Goal: Task Accomplishment & Management: Manage account settings

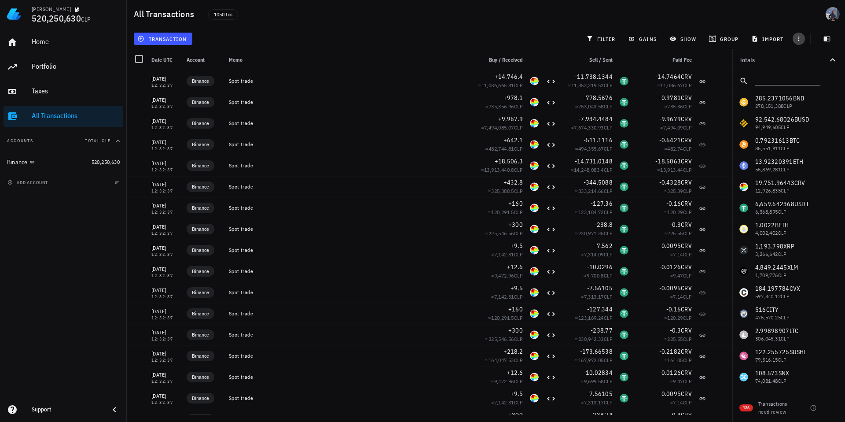
click at [803, 39] on span "button" at bounding box center [799, 38] width 12 height 7
click at [800, 39] on icon "button" at bounding box center [798, 38] width 7 height 7
click at [764, 39] on span "import" at bounding box center [768, 38] width 31 height 7
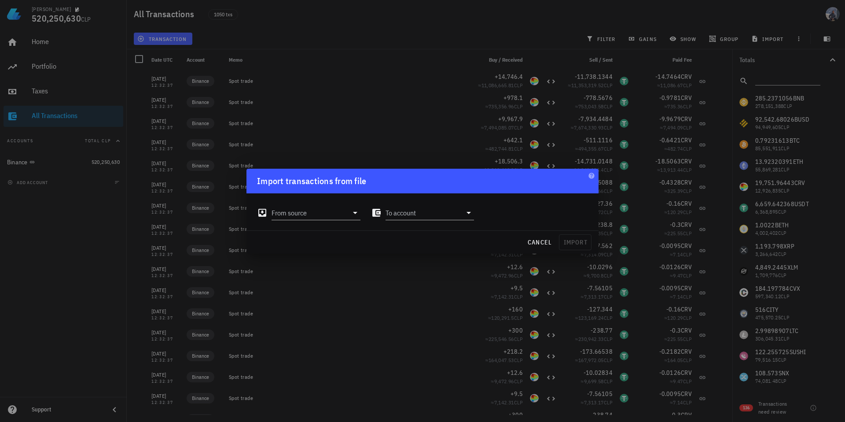
click at [764, 39] on div at bounding box center [422, 211] width 845 height 422
click at [31, 119] on div at bounding box center [422, 211] width 845 height 422
click at [49, 170] on div at bounding box center [422, 211] width 845 height 422
click at [395, 238] on div "cancel import" at bounding box center [422, 242] width 352 height 23
click at [529, 241] on span "cancel" at bounding box center [539, 242] width 25 height 8
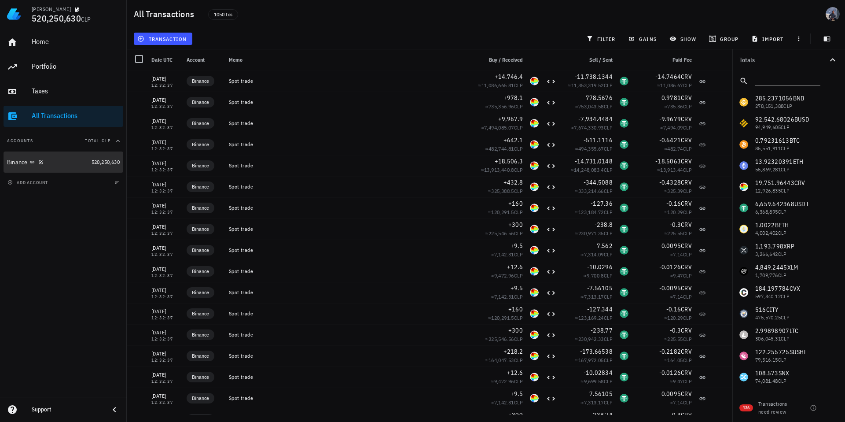
click at [45, 161] on div "Binance" at bounding box center [47, 162] width 81 height 8
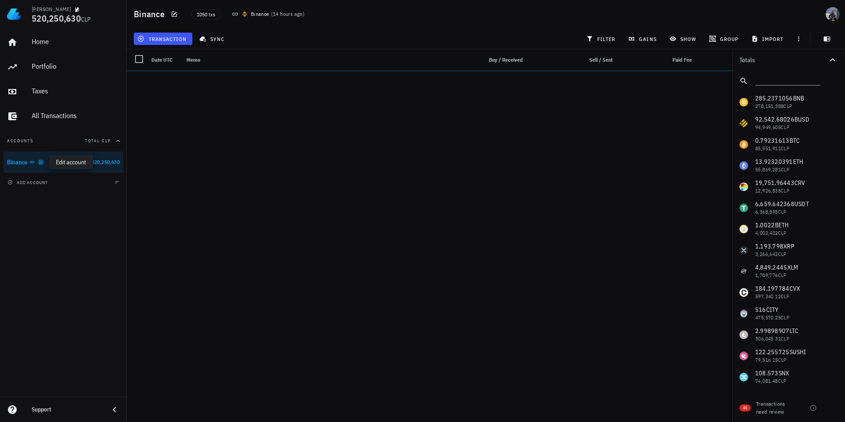
click at [40, 163] on icon "button" at bounding box center [41, 162] width 4 height 4
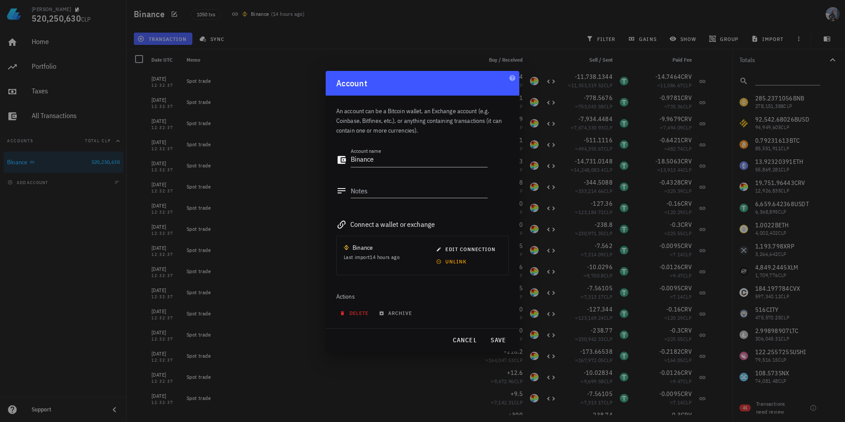
click at [361, 312] on span "delete" at bounding box center [355, 312] width 27 height 7
click at [445, 247] on span "edit connection" at bounding box center [467, 249] width 58 height 7
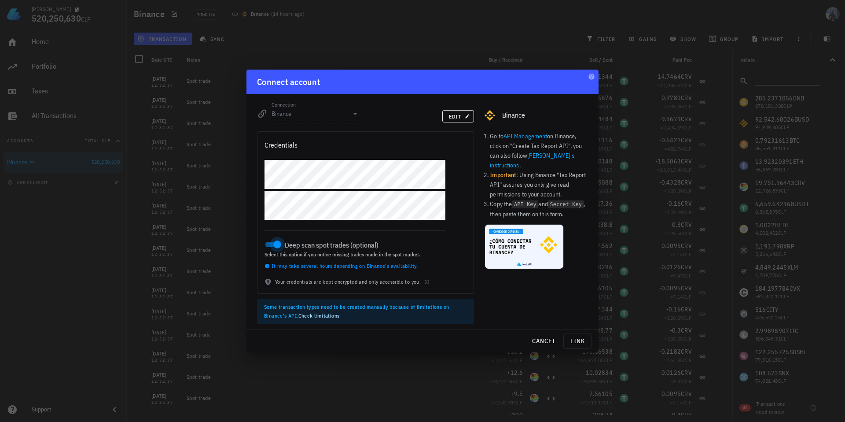
click at [275, 243] on div at bounding box center [277, 244] width 12 height 12
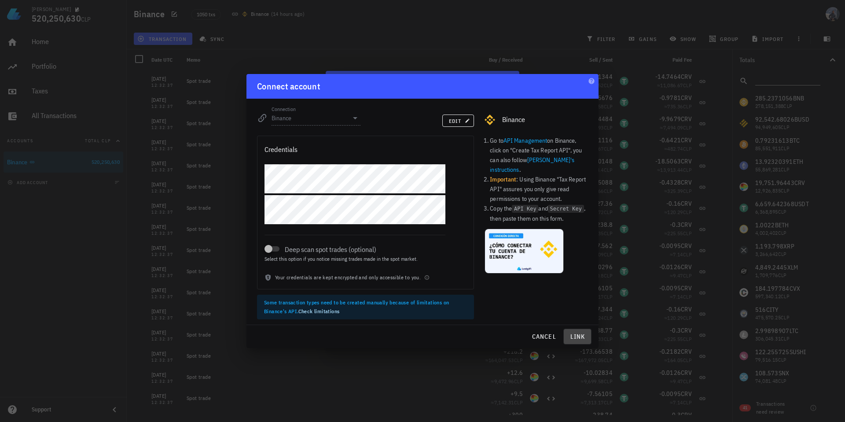
click at [575, 338] on span "link" at bounding box center [577, 336] width 20 height 8
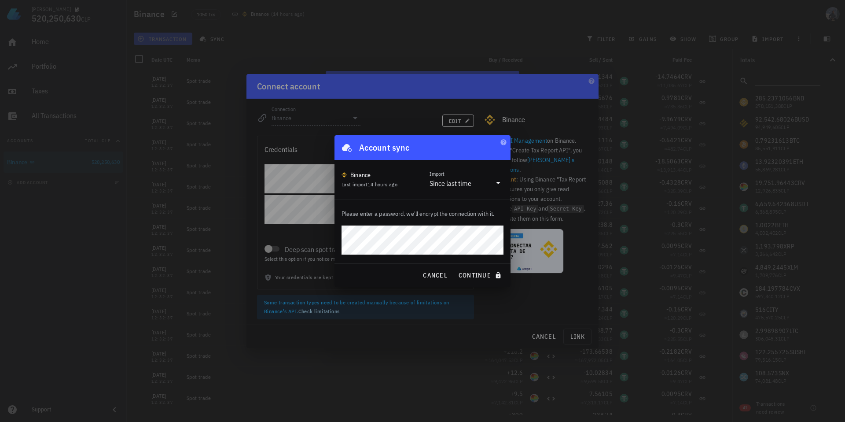
click at [455, 267] on button "continue" at bounding box center [481, 275] width 52 height 16
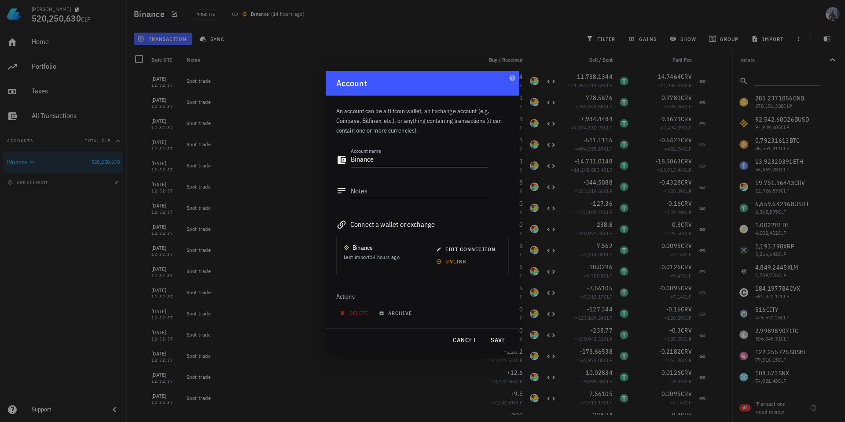
click at [455, 288] on div "Actions" at bounding box center [422, 296] width 173 height 21
click at [467, 250] on span "edit connection" at bounding box center [467, 249] width 58 height 7
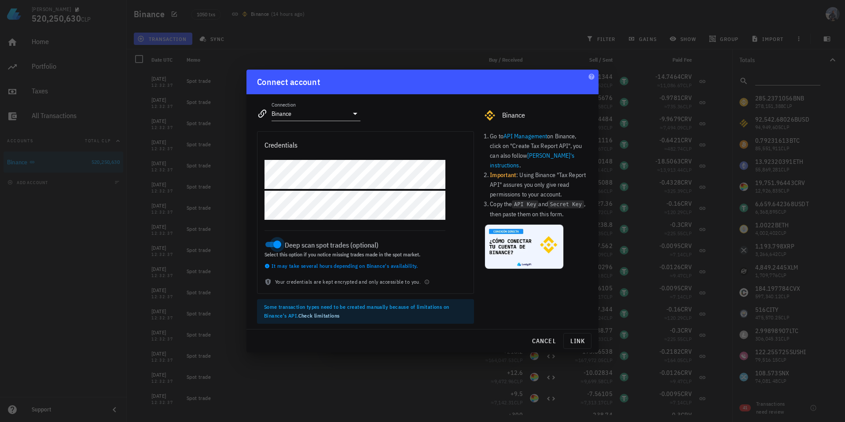
click at [278, 243] on div at bounding box center [277, 244] width 12 height 12
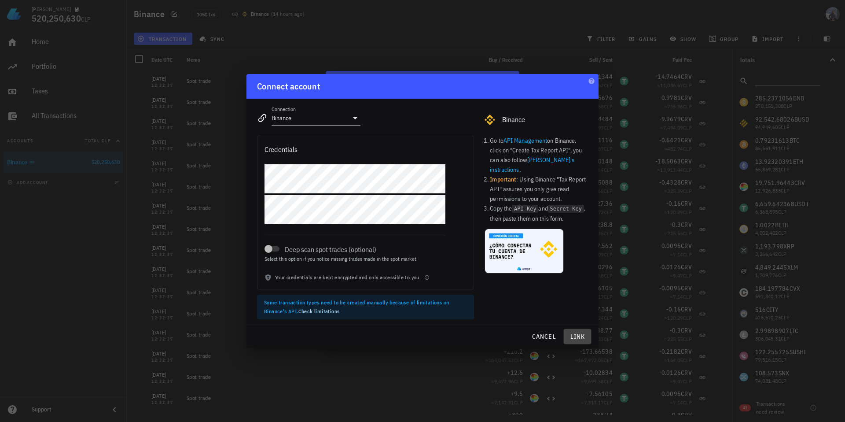
click at [585, 338] on span "link" at bounding box center [577, 336] width 20 height 8
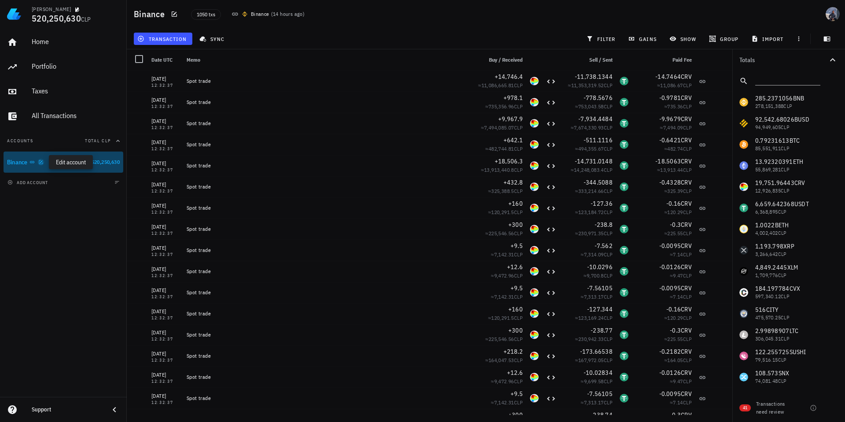
click at [40, 162] on icon "button" at bounding box center [40, 161] width 5 height 5
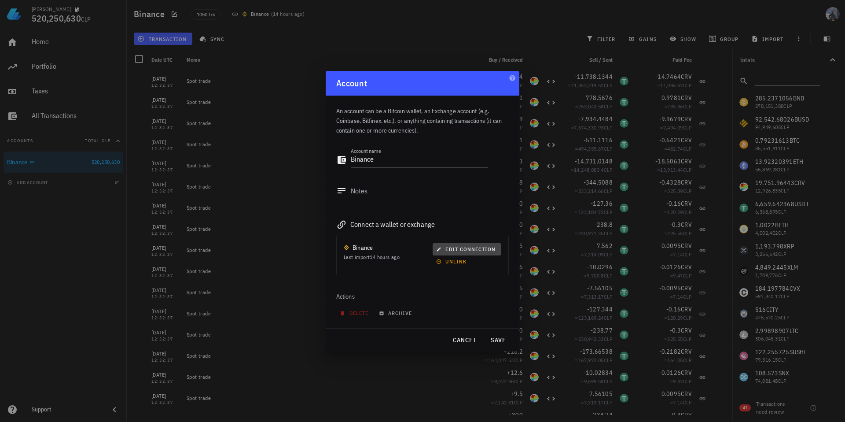
click at [460, 248] on span "edit connection" at bounding box center [467, 249] width 58 height 7
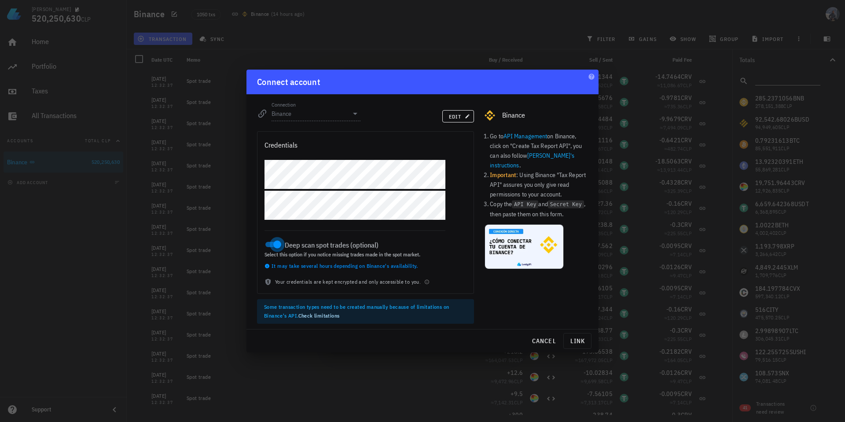
click at [276, 244] on div at bounding box center [277, 244] width 12 height 12
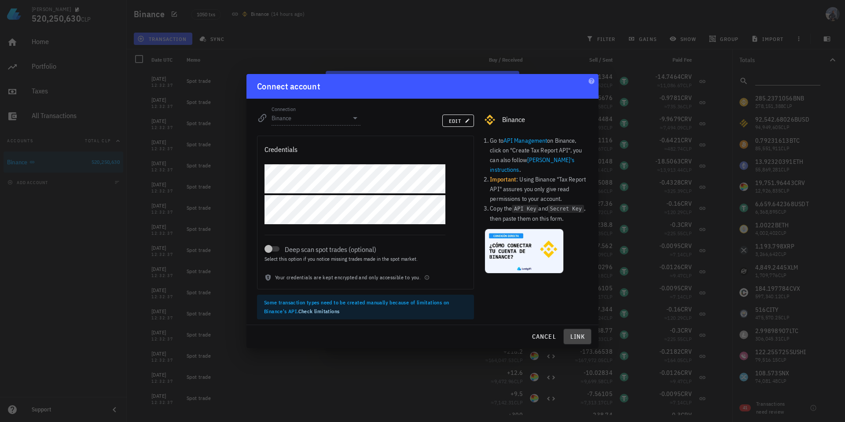
click at [573, 334] on span "link" at bounding box center [577, 336] width 20 height 8
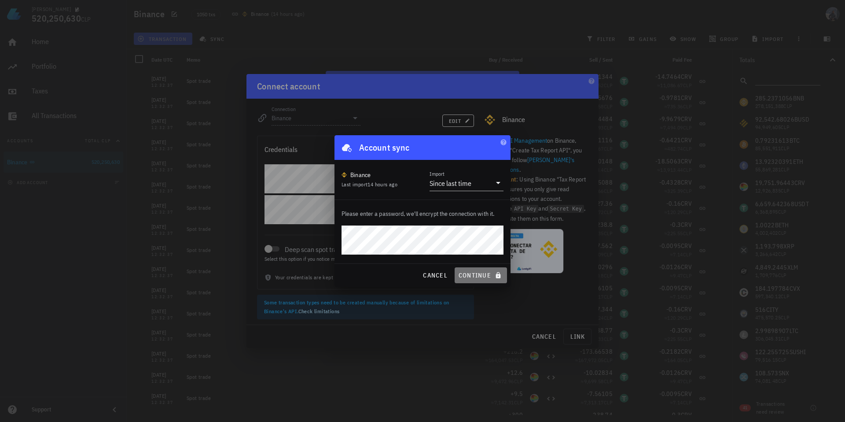
click at [472, 277] on span "continue" at bounding box center [480, 275] width 45 height 8
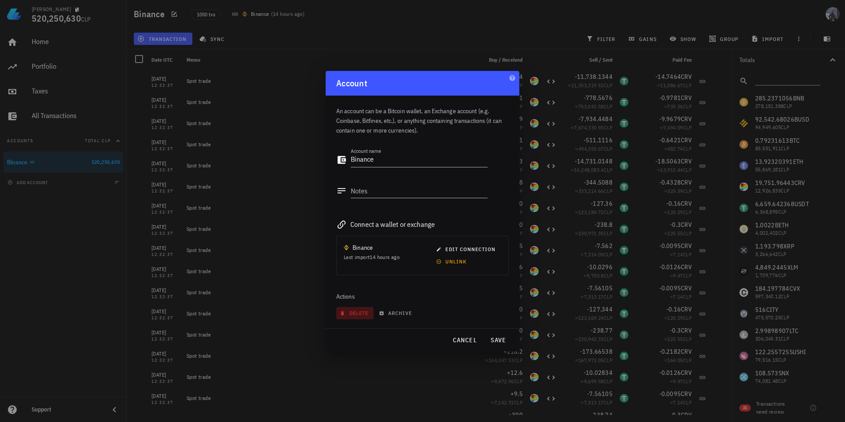
click at [363, 313] on span "delete" at bounding box center [355, 312] width 27 height 7
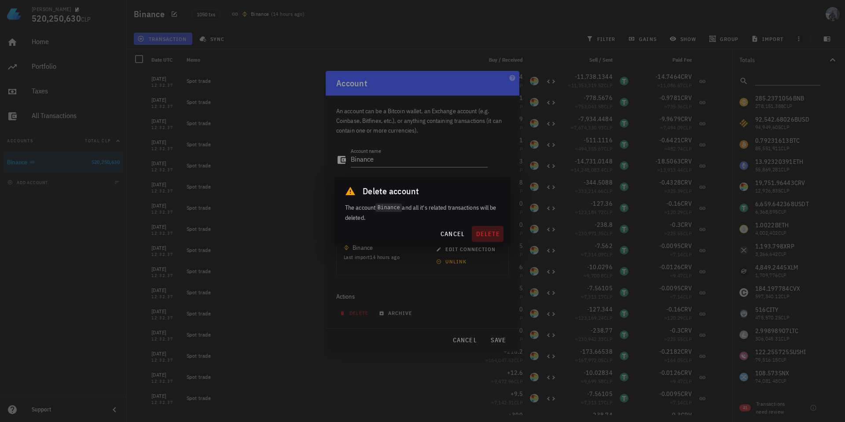
click at [485, 233] on span "delete" at bounding box center [487, 234] width 25 height 8
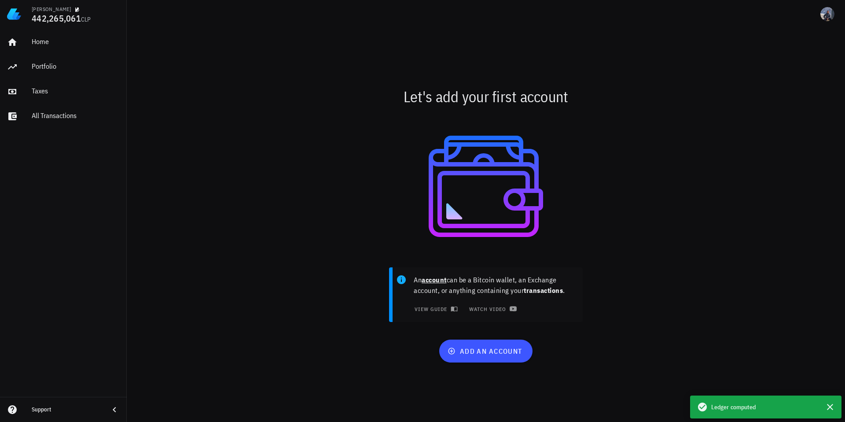
click at [293, 204] on div at bounding box center [486, 186] width 511 height 141
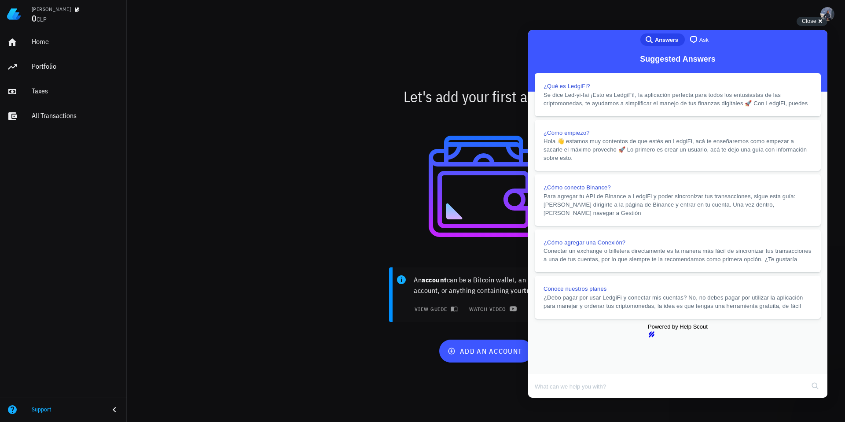
drag, startPoint x: 814, startPoint y: 43, endPoint x: 1236, endPoint y: 66, distance: 422.7
click at [544, 398] on button "Close" at bounding box center [537, 403] width 16 height 11
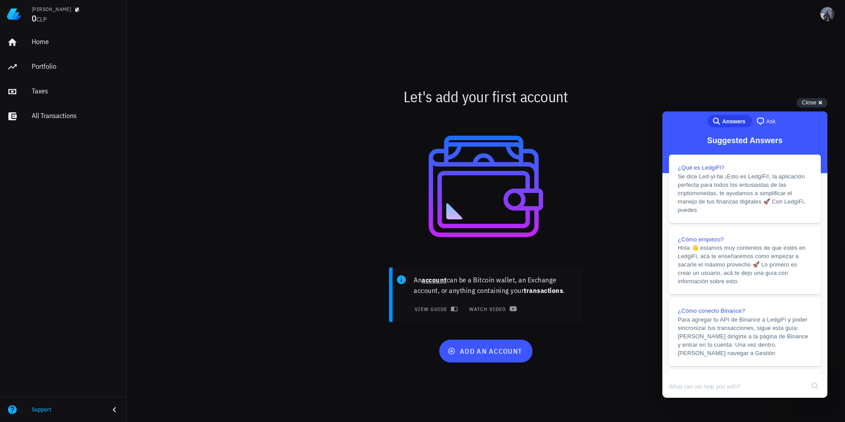
click at [379, 83] on div "Let's add your first account" at bounding box center [486, 96] width 522 height 28
click at [812, 103] on span "Close" at bounding box center [809, 102] width 15 height 7
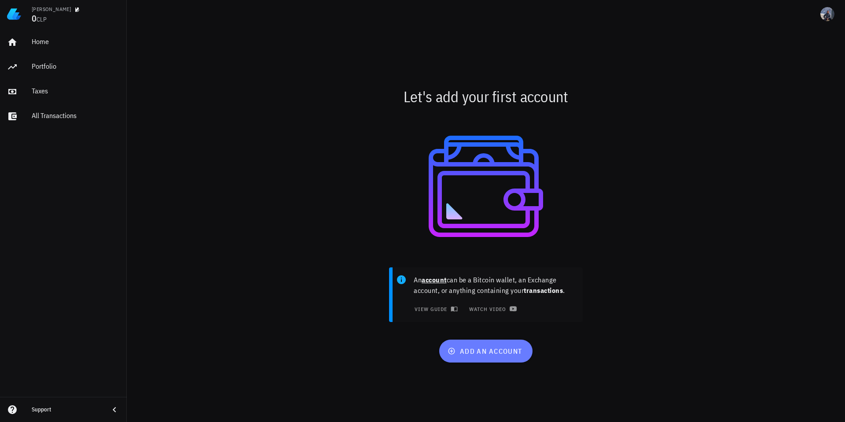
click at [482, 347] on span "add an account" at bounding box center [485, 350] width 73 height 9
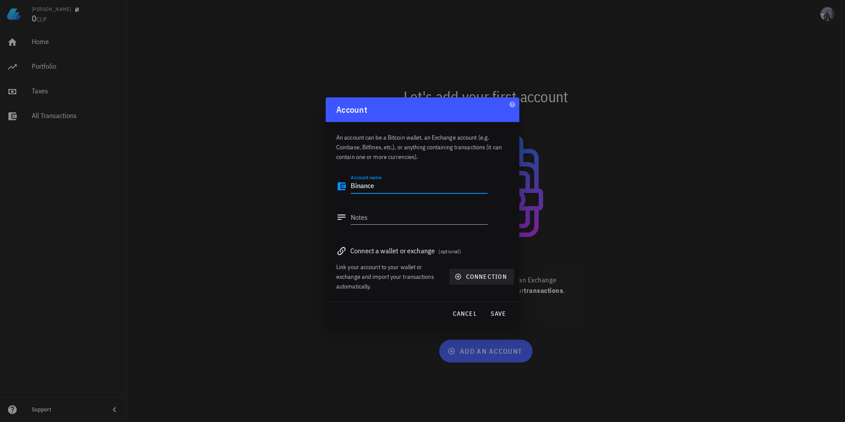
type textarea "Binance"
click at [478, 276] on span "connection" at bounding box center [481, 276] width 51 height 8
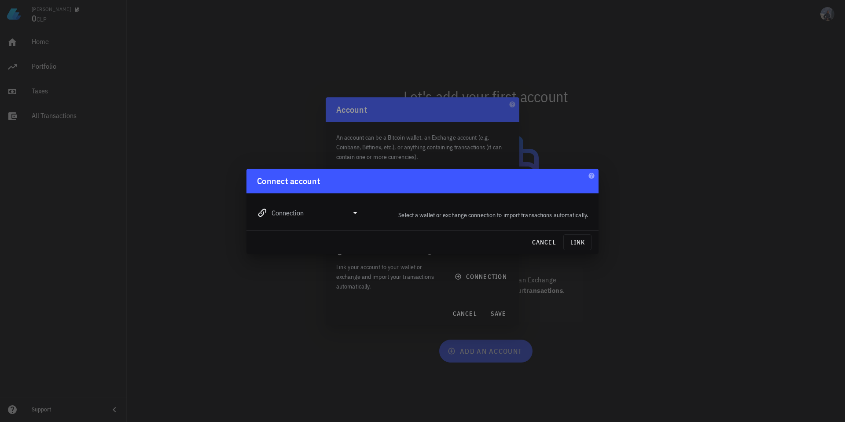
click at [320, 217] on input "Connection" at bounding box center [310, 213] width 77 height 14
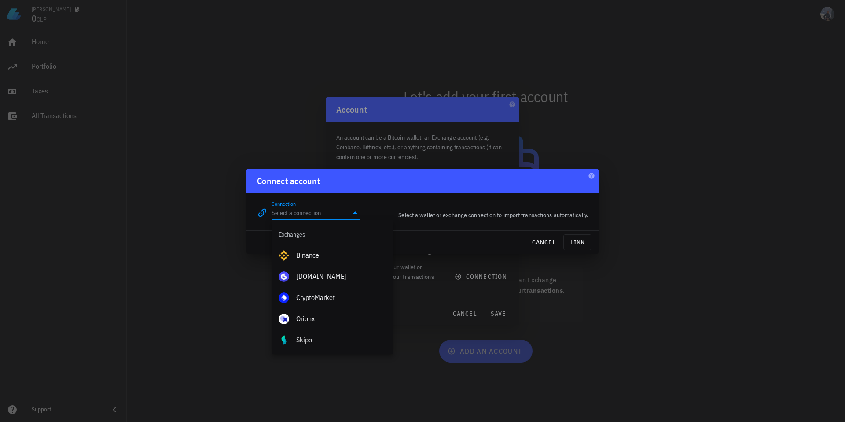
click at [311, 237] on div "Exchanges" at bounding box center [333, 234] width 122 height 21
click at [309, 248] on div "Binance" at bounding box center [341, 255] width 90 height 19
type input "Binance"
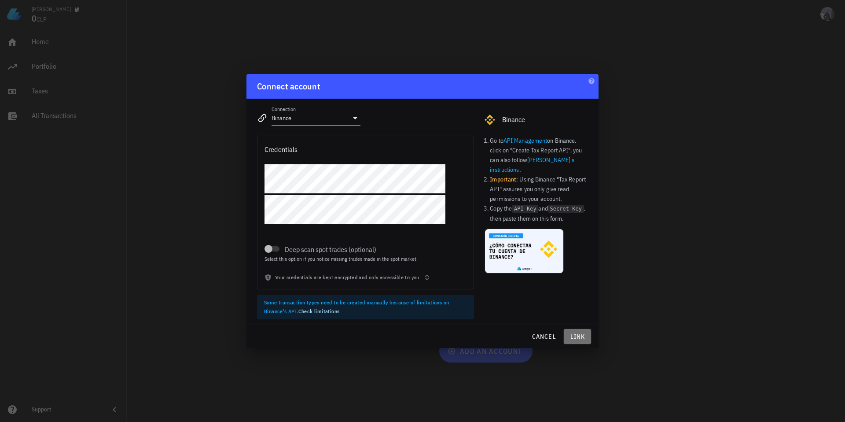
click at [580, 337] on span "link" at bounding box center [577, 336] width 20 height 8
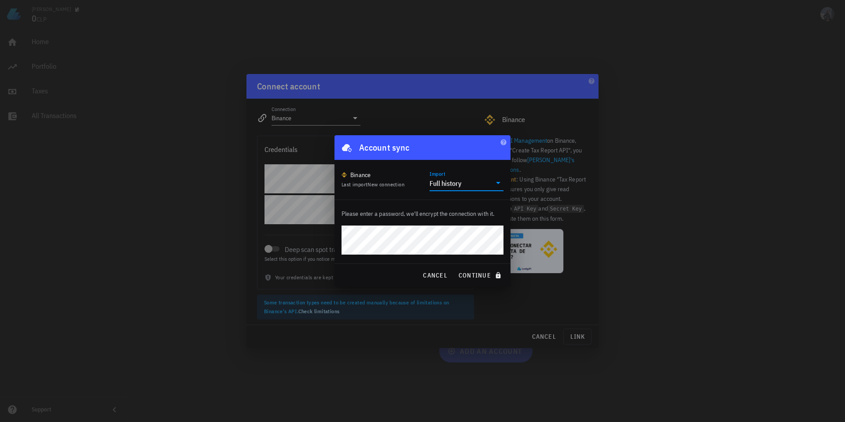
click at [464, 184] on input "Import" at bounding box center [477, 183] width 28 height 14
click at [415, 202] on div "Please enter a password, we'll encrypt the connection with it." at bounding box center [423, 231] width 176 height 63
click at [482, 278] on span "continue" at bounding box center [480, 275] width 45 height 8
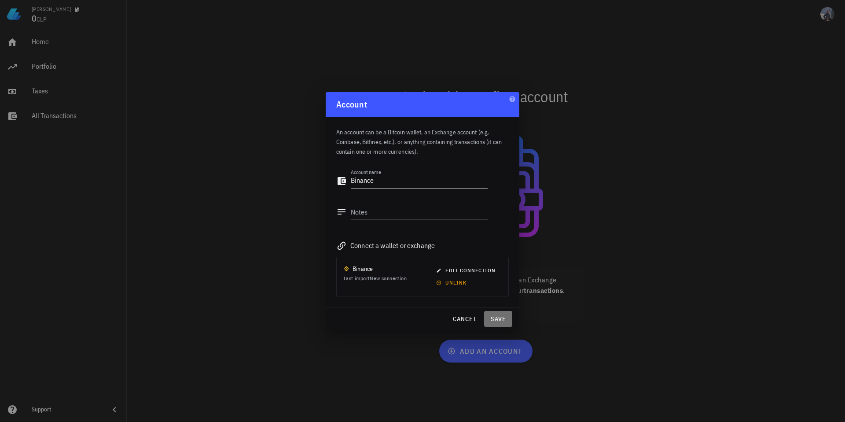
click at [502, 318] on span "save" at bounding box center [498, 319] width 21 height 8
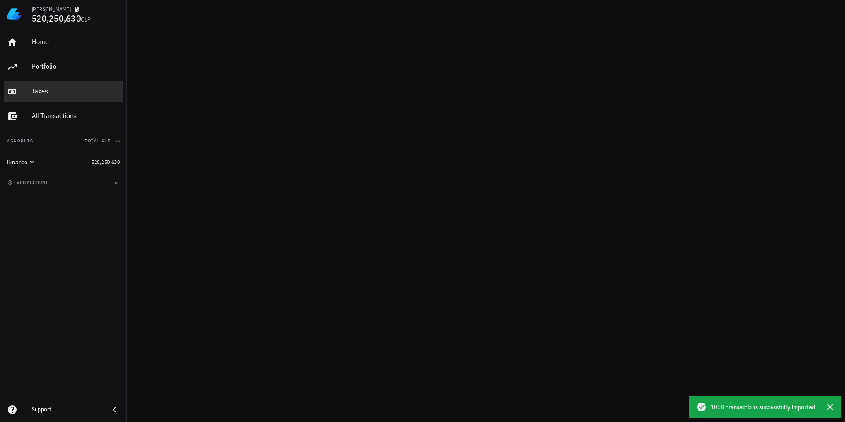
click at [50, 101] on div "Taxes" at bounding box center [76, 91] width 88 height 20
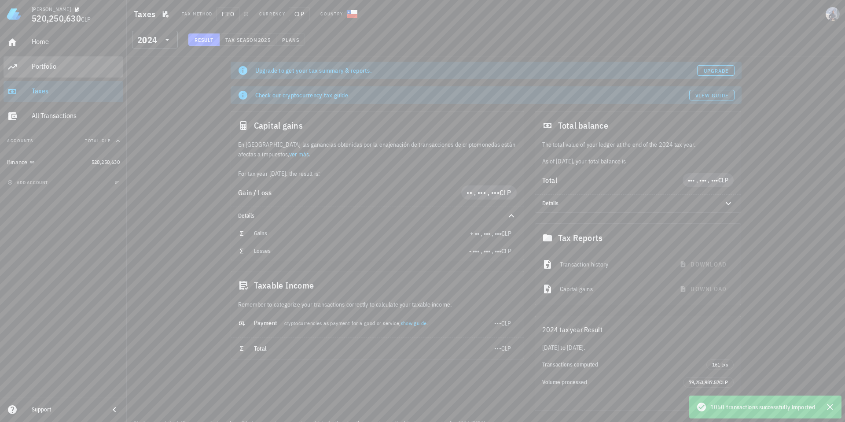
click at [48, 60] on div "Portfolio" at bounding box center [76, 67] width 88 height 20
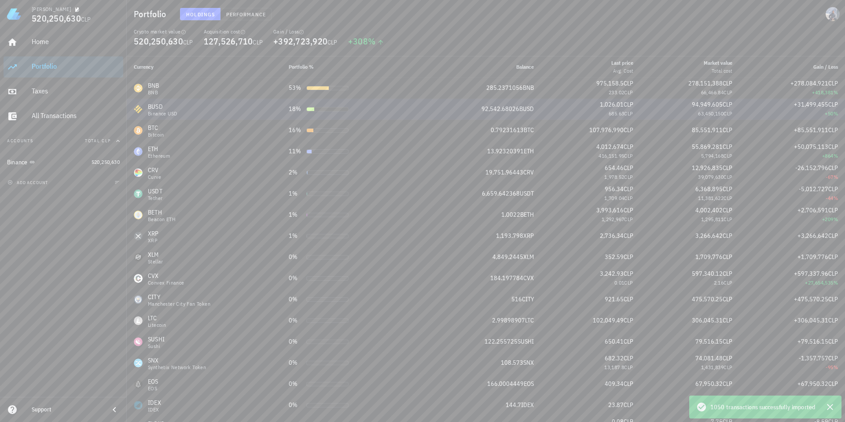
click at [201, 110] on div "BUSD Binance USD" at bounding box center [204, 109] width 141 height 14
click at [197, 131] on div "BTC Bitcoin" at bounding box center [204, 130] width 141 height 14
click at [196, 152] on div "ETH Ethereum" at bounding box center [204, 151] width 141 height 14
click at [235, 16] on span "Performance" at bounding box center [246, 14] width 40 height 7
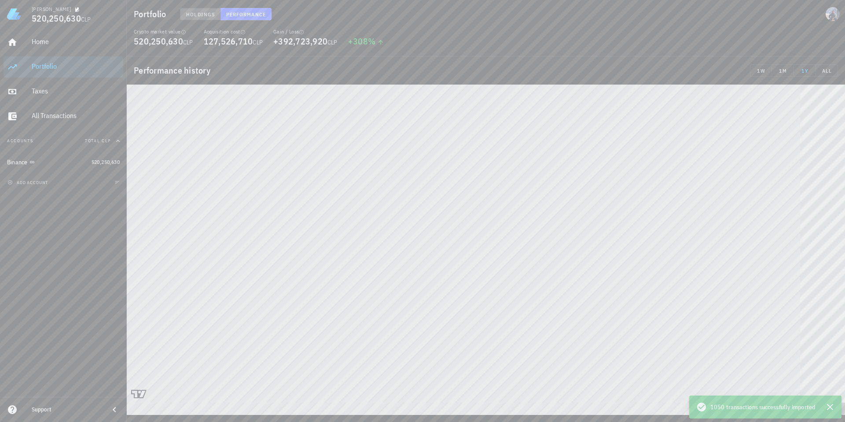
click at [199, 15] on span "Holdings" at bounding box center [200, 14] width 29 height 7
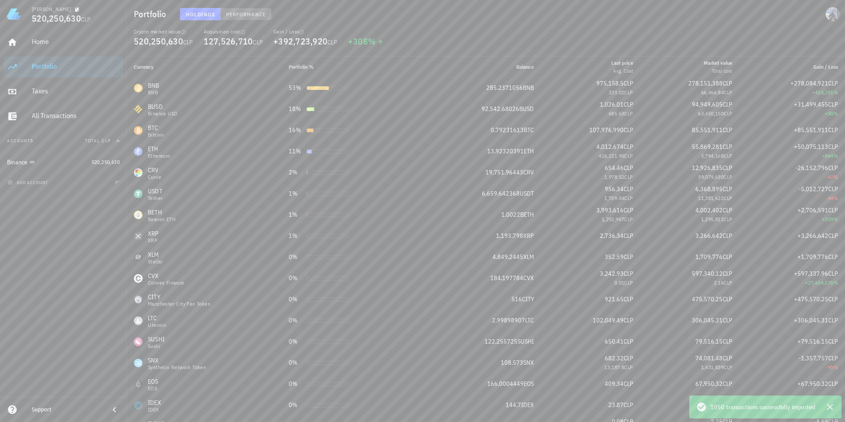
click at [245, 14] on span "Performance" at bounding box center [246, 14] width 40 height 7
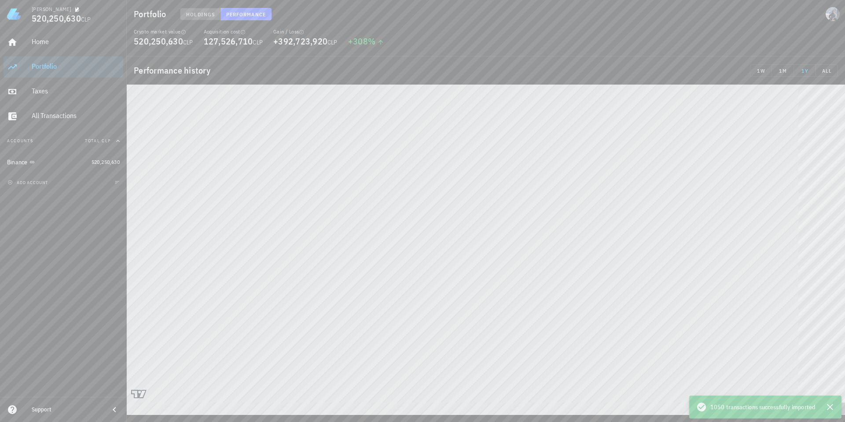
click at [203, 16] on span "Holdings" at bounding box center [200, 14] width 29 height 7
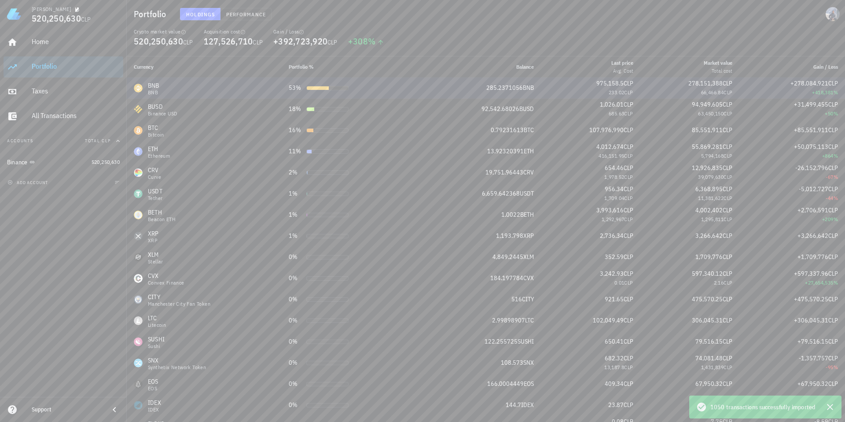
click at [189, 82] on div "BNB BNB" at bounding box center [204, 88] width 141 height 14
click at [495, 88] on span "285.2371056" at bounding box center [504, 88] width 37 height 8
click at [495, 90] on span "285.2371056" at bounding box center [504, 88] width 37 height 8
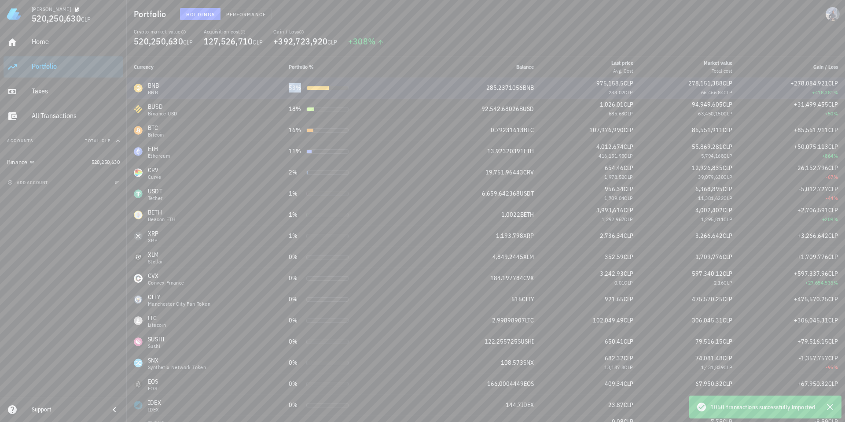
click at [291, 86] on div "53%" at bounding box center [296, 87] width 14 height 9
click at [205, 85] on div "BNB BNB" at bounding box center [204, 88] width 141 height 14
click at [140, 90] on div "BNB-icon" at bounding box center [138, 88] width 9 height 9
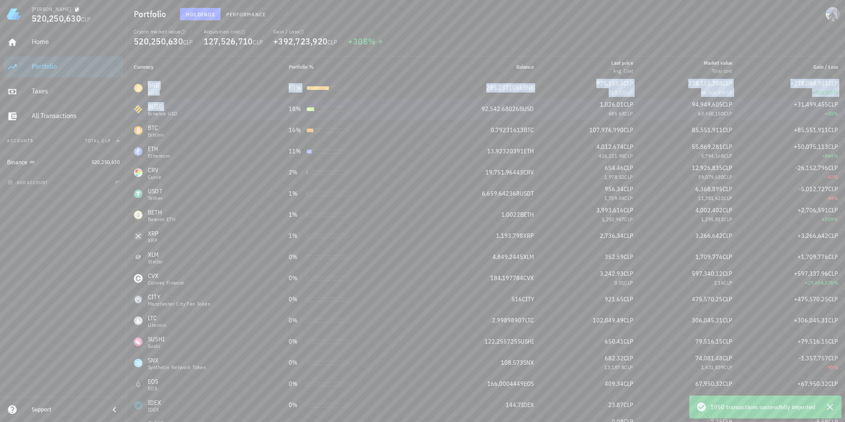
drag, startPoint x: 140, startPoint y: 90, endPoint x: 232, endPoint y: 99, distance: 92.5
click at [231, 99] on td "BUSD Binance USD" at bounding box center [204, 109] width 155 height 21
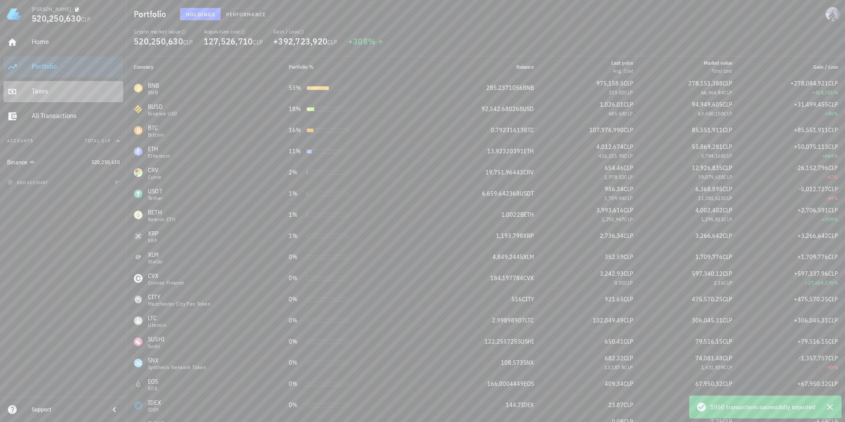
click at [51, 99] on div "Taxes" at bounding box center [76, 91] width 88 height 20
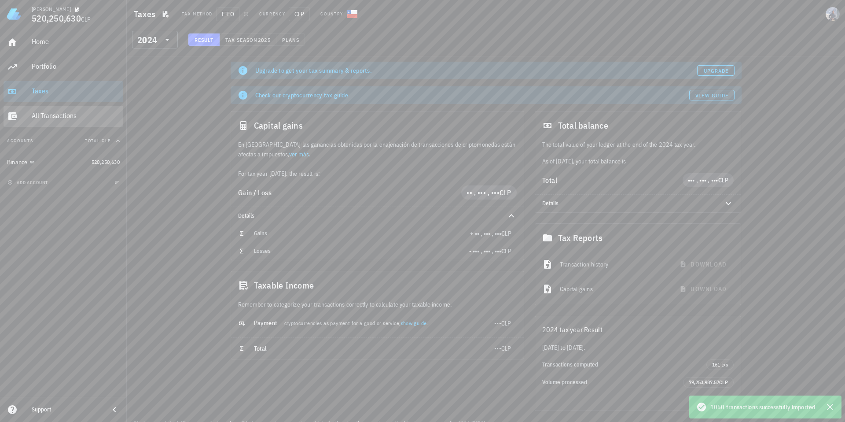
click at [56, 118] on div "All Transactions" at bounding box center [76, 115] width 88 height 8
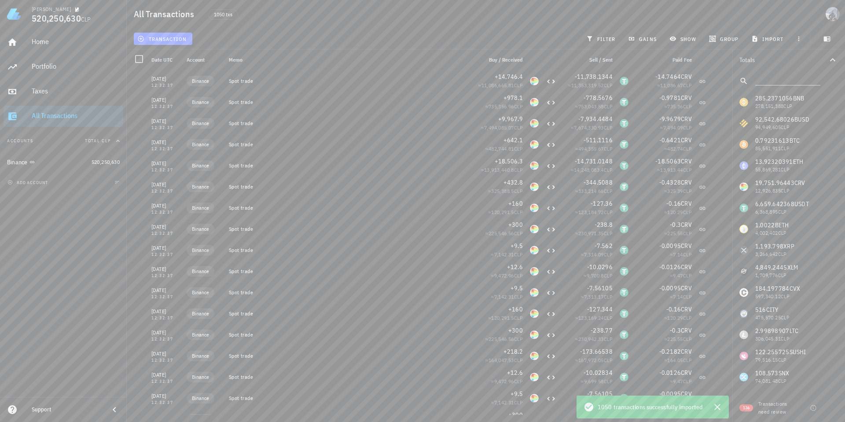
click at [795, 407] on div "Transactions need review" at bounding box center [776, 408] width 37 height 16
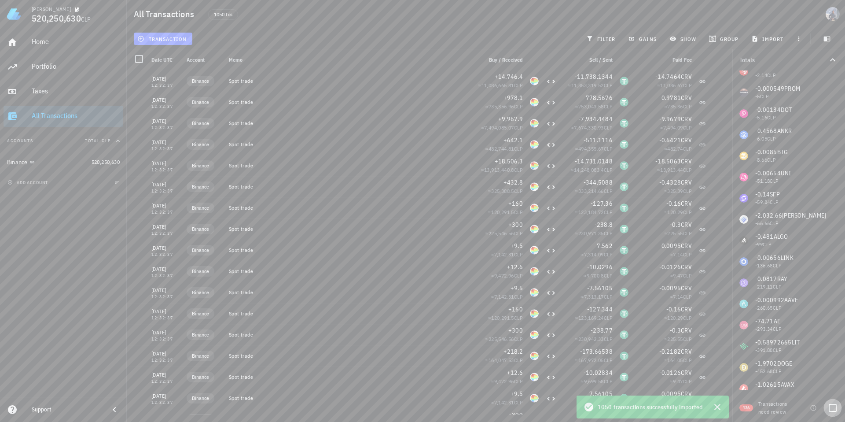
click at [831, 407] on div at bounding box center [832, 407] width 15 height 15
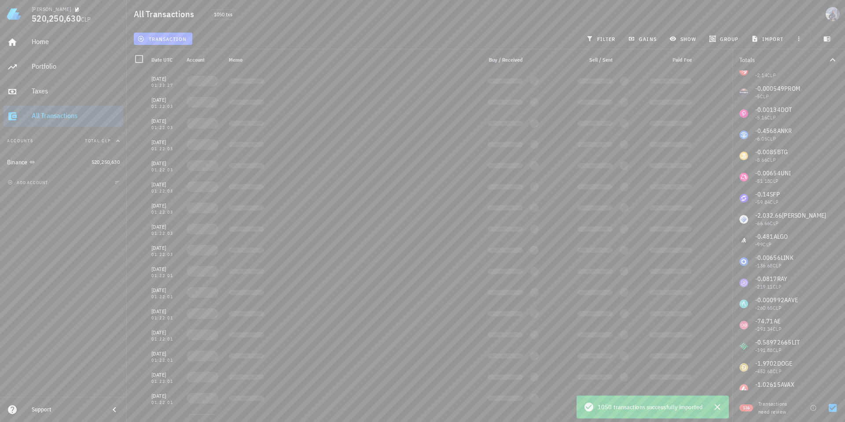
scroll to position [871, 0]
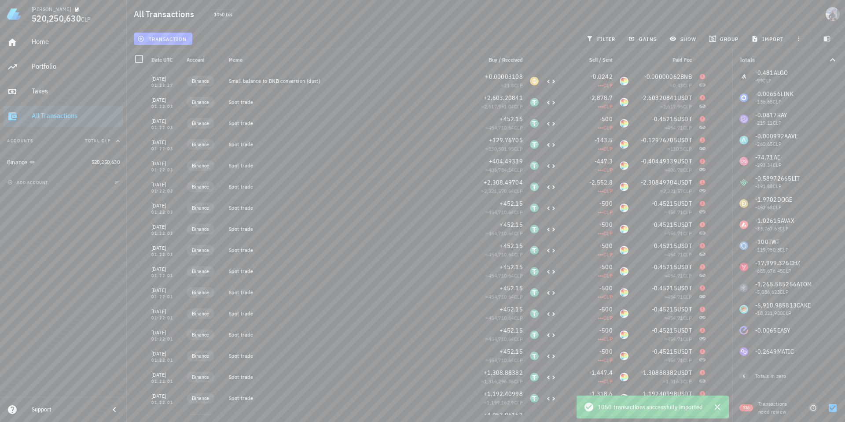
click at [812, 406] on icon "button" at bounding box center [813, 407] width 7 height 7
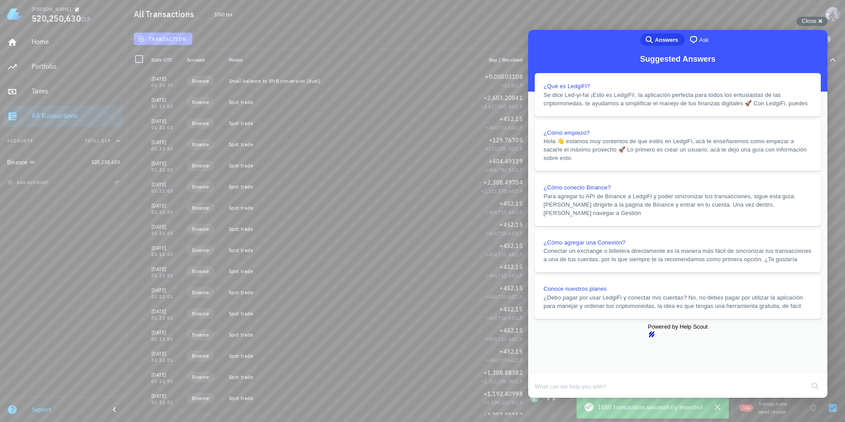
scroll to position [873, 0]
click at [544, 398] on button "Close" at bounding box center [537, 403] width 16 height 11
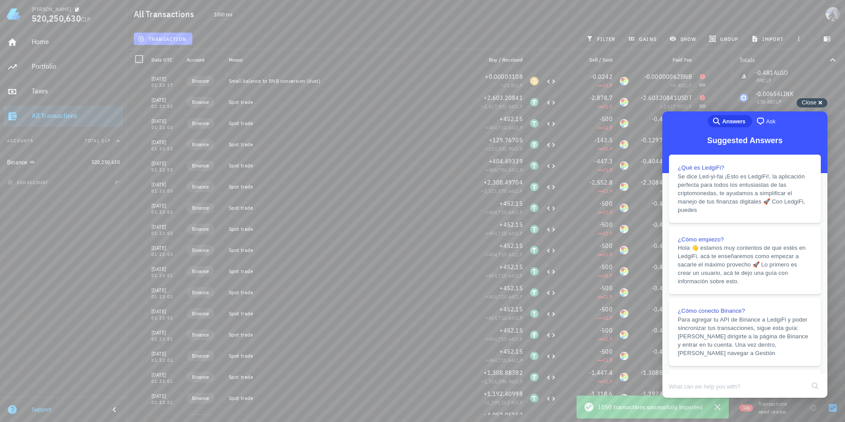
click at [815, 104] on span "Close" at bounding box center [809, 102] width 15 height 7
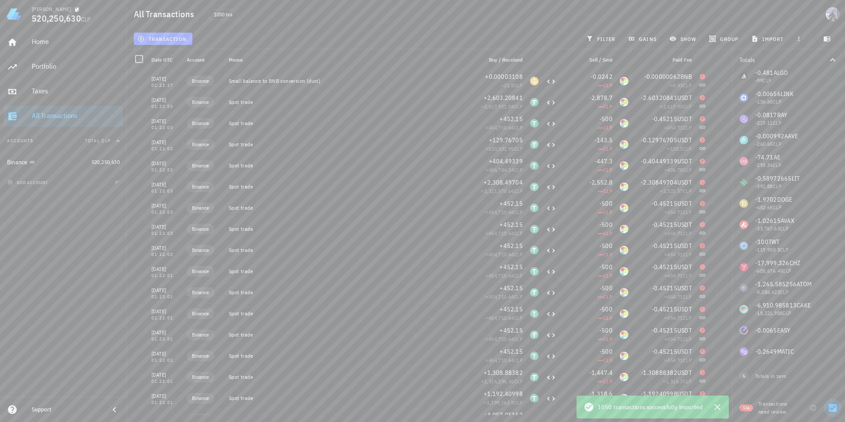
click at [831, 406] on div at bounding box center [832, 407] width 15 height 15
checkbox input "false"
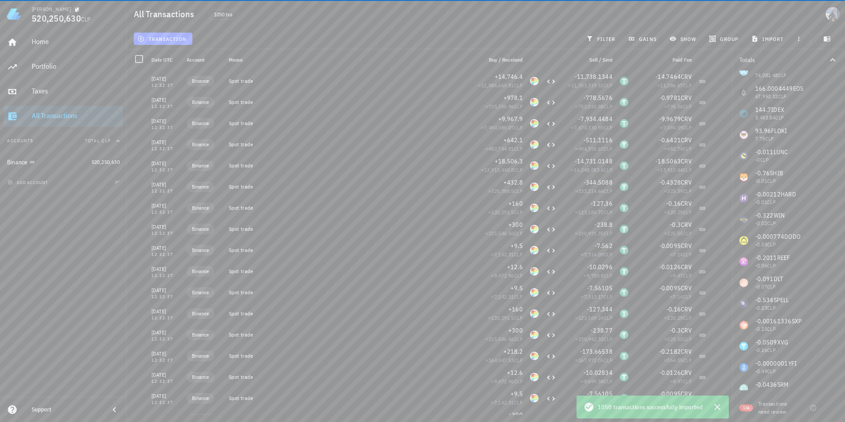
click at [838, 55] on button "Totals" at bounding box center [788, 59] width 113 height 21
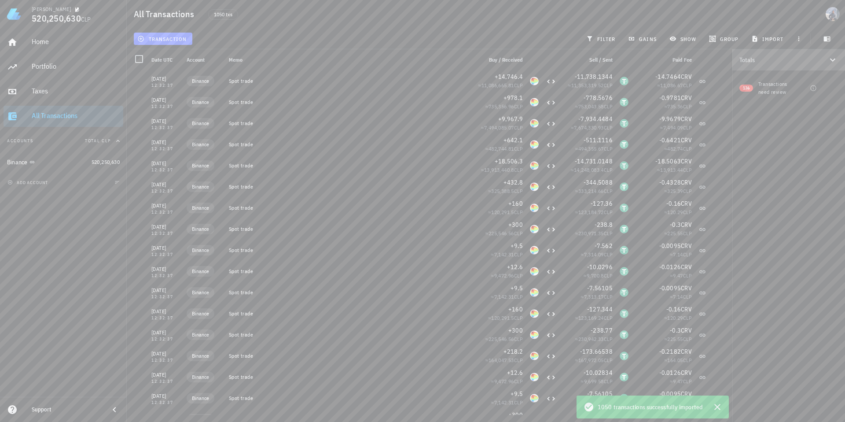
click at [834, 59] on icon "button" at bounding box center [832, 60] width 11 height 11
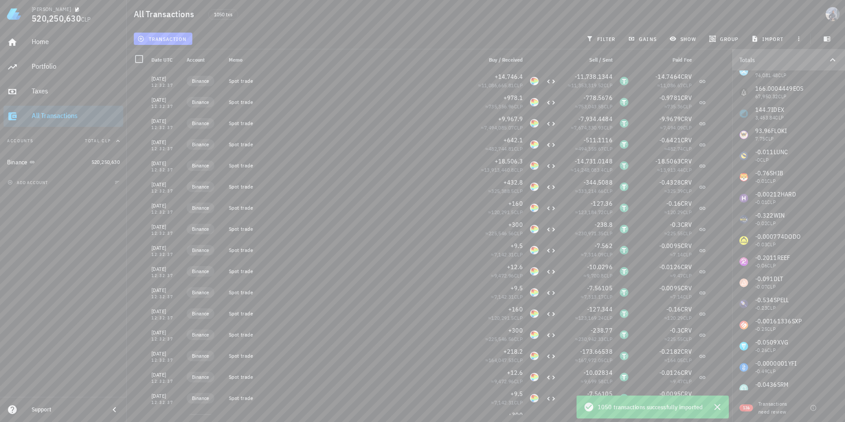
click at [834, 59] on icon "button" at bounding box center [832, 60] width 11 height 11
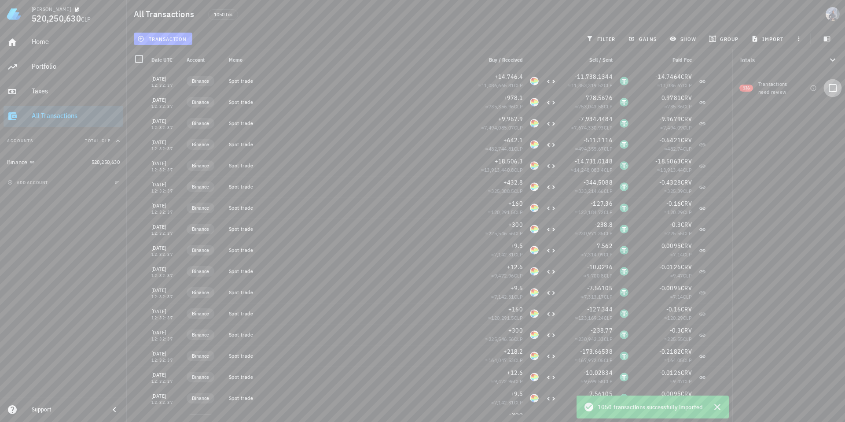
click at [831, 87] on div at bounding box center [832, 88] width 15 height 15
checkbox input "true"
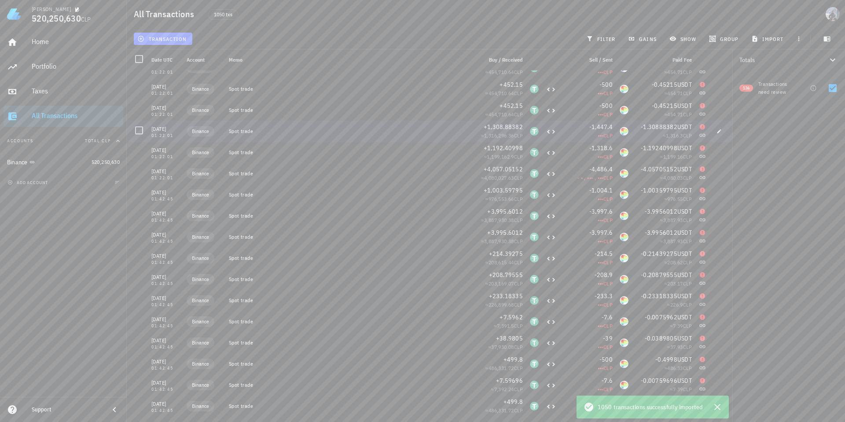
scroll to position [229, 0]
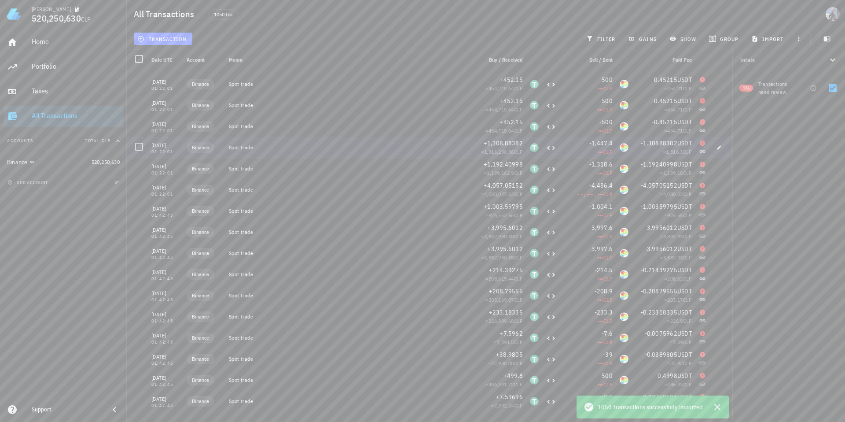
click at [285, 150] on div "Spot trade" at bounding box center [348, 147] width 238 height 7
click at [717, 147] on icon "button" at bounding box center [719, 147] width 5 height 5
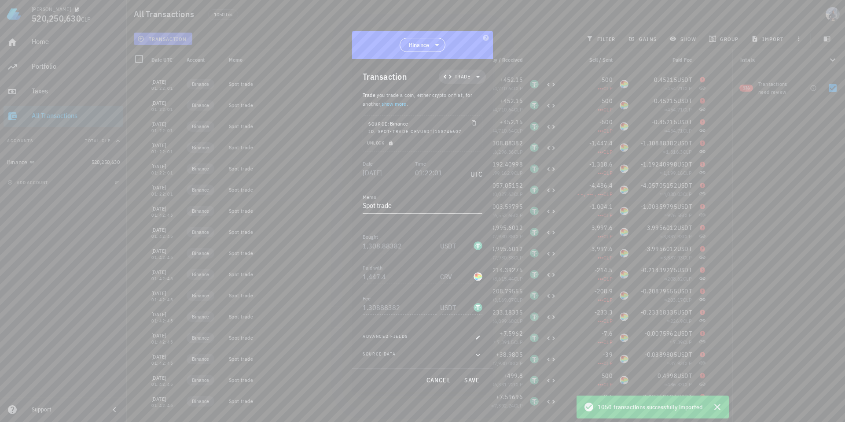
click at [485, 357] on div "Transaction Trade Trade : you trade a coin, either crypto or fiat, for another,…" at bounding box center [422, 213] width 141 height 309
click at [476, 355] on icon "button" at bounding box center [478, 354] width 8 height 11
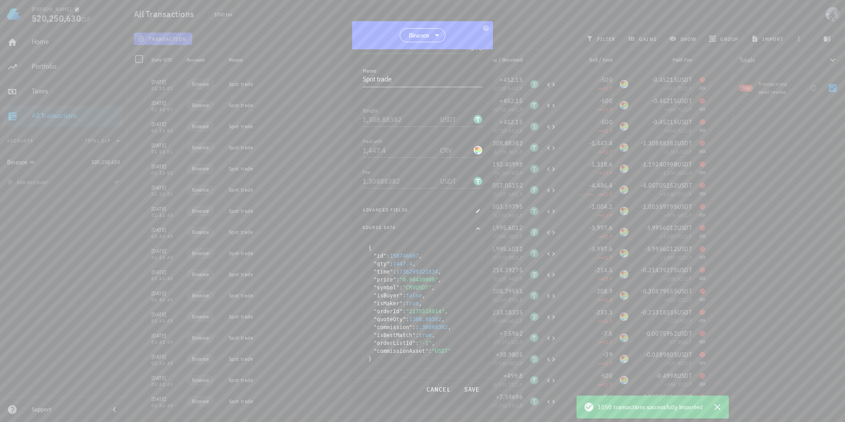
scroll to position [110, 0]
click at [474, 239] on icon "button" at bounding box center [478, 235] width 8 height 11
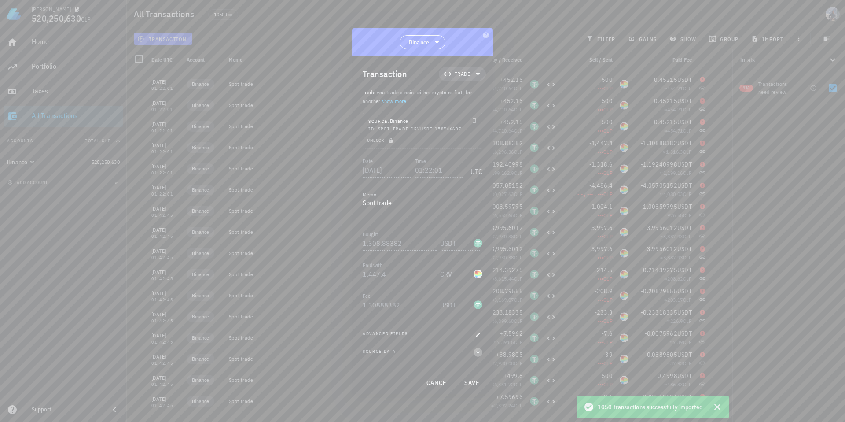
scroll to position [0, 0]
click at [470, 75] on span "Trade" at bounding box center [462, 76] width 15 height 9
click at [394, 108] on p "Trade : you trade a coin, either crypto or fiat, for another, show more ." at bounding box center [423, 100] width 120 height 18
click at [390, 208] on textarea "Spot trade" at bounding box center [423, 206] width 120 height 14
click at [476, 381] on span "save" at bounding box center [471, 380] width 21 height 8
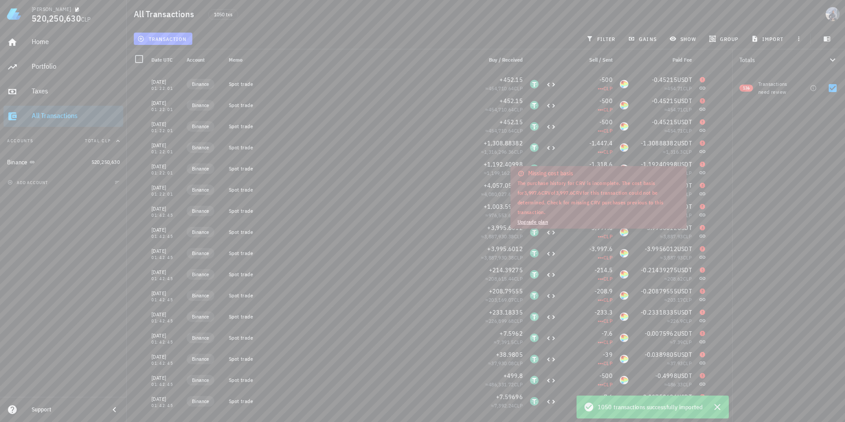
click at [541, 222] on link "Upgrade plan" at bounding box center [533, 221] width 31 height 7
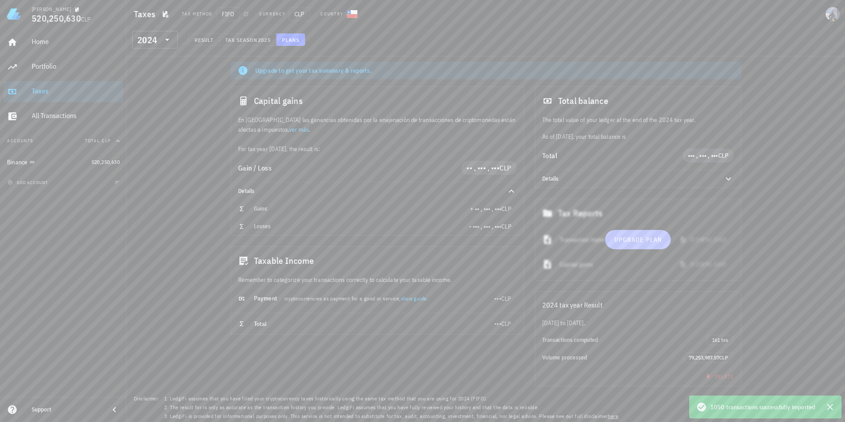
click at [633, 239] on span "Upgrade plan" at bounding box center [638, 239] width 48 height 8
click at [619, 235] on span "Upgrade plan" at bounding box center [638, 238] width 48 height 8
click at [647, 238] on span "Upgrade plan" at bounding box center [638, 238] width 48 height 8
click at [658, 241] on span "Upgrade plan" at bounding box center [638, 238] width 48 height 8
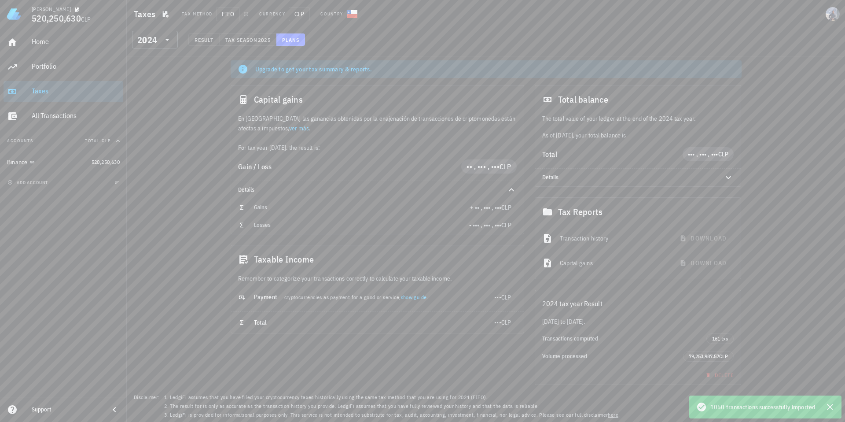
click at [278, 36] on button "Plans" at bounding box center [290, 39] width 29 height 12
click at [233, 14] on span "FIFO" at bounding box center [228, 14] width 24 height 14
click at [70, 44] on div "Home" at bounding box center [76, 41] width 88 height 8
